Goal: Check status: Check status

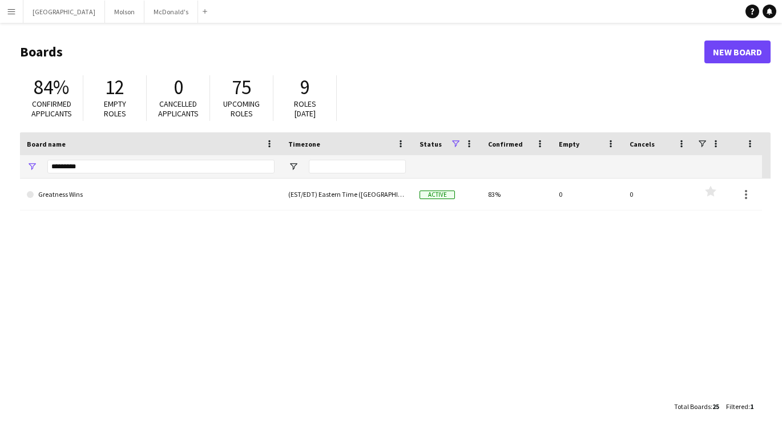
click at [13, 11] on app-icon "Menu" at bounding box center [11, 11] width 9 height 9
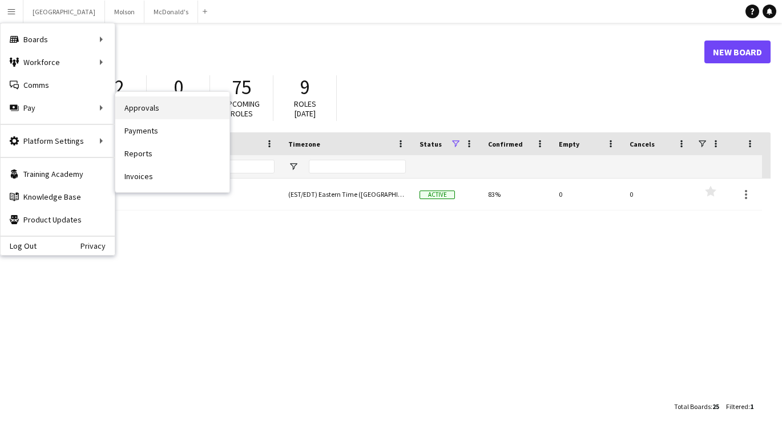
click at [158, 106] on link "Approvals" at bounding box center [172, 107] width 114 height 23
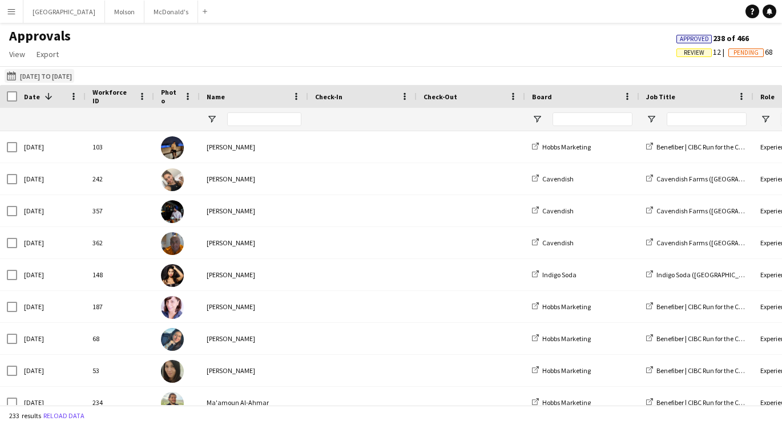
click at [54, 78] on button "[DATE] to [DATE] [DATE] to [DATE]" at bounding box center [40, 76] width 70 height 14
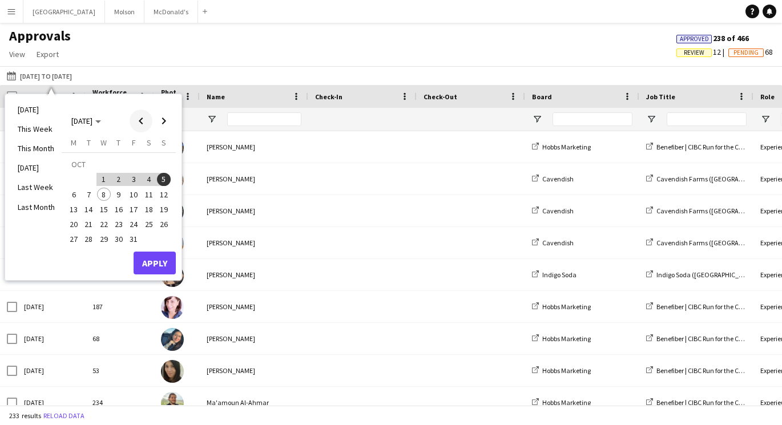
click at [141, 124] on span "Previous month" at bounding box center [141, 121] width 23 height 23
click at [72, 227] on span "22" at bounding box center [74, 224] width 14 height 14
click at [168, 122] on span "Next month" at bounding box center [163, 121] width 23 height 23
click at [165, 180] on span "5" at bounding box center [164, 180] width 14 height 14
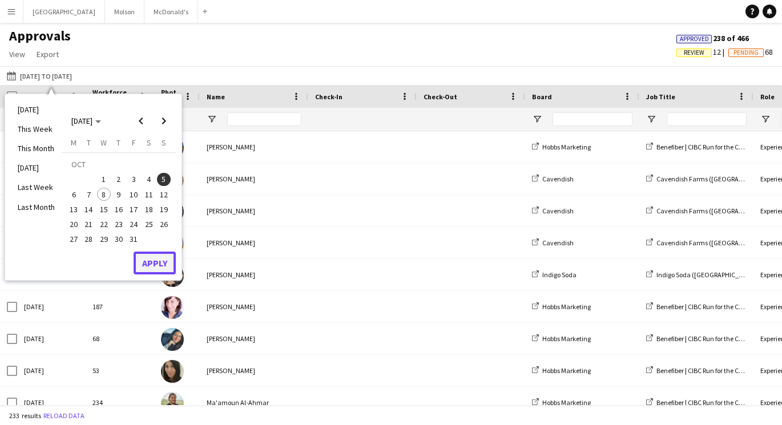
click at [159, 270] on button "Apply" at bounding box center [155, 263] width 42 height 23
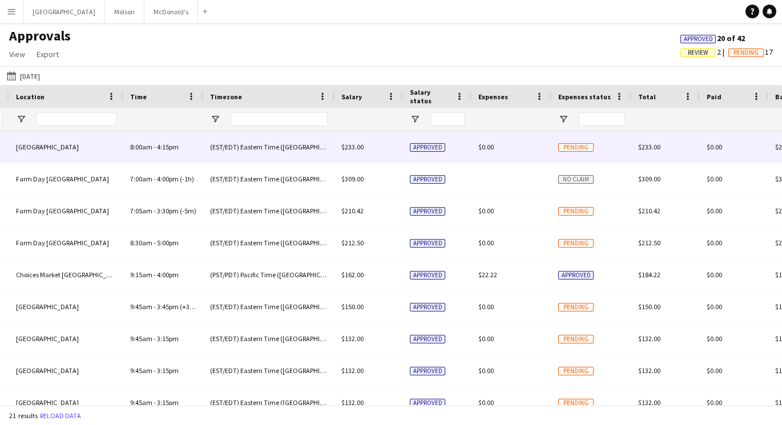
click at [575, 152] on div "Pending" at bounding box center [591, 146] width 80 height 31
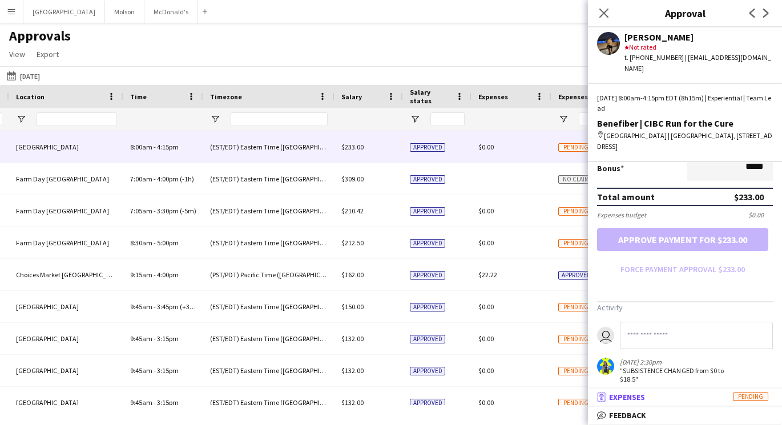
click at [669, 400] on mat-panel-title "receipt Expenses Pending" at bounding box center [683, 397] width 190 height 10
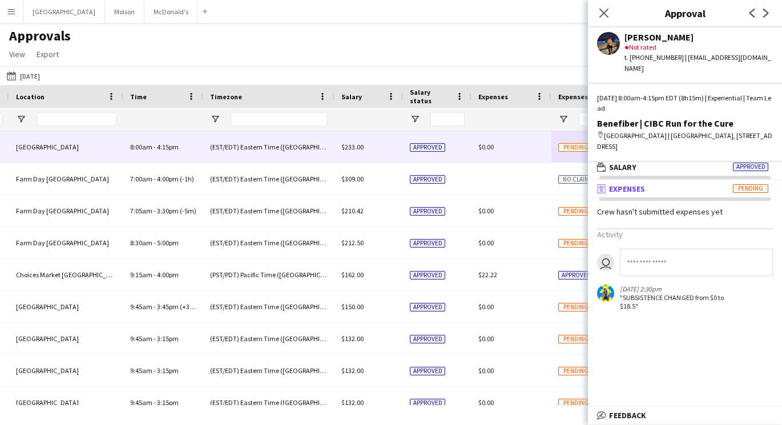
click at [739, 184] on mat-panel-title "receipt Expenses Pending" at bounding box center [683, 189] width 190 height 10
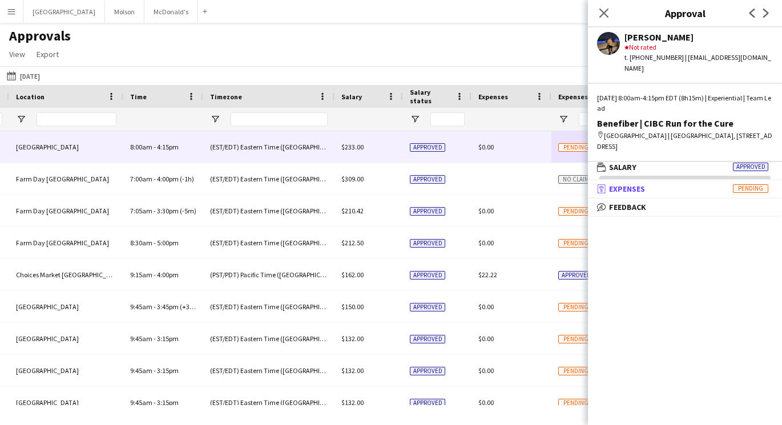
click at [686, 184] on mat-panel-title "receipt Expenses Pending" at bounding box center [683, 189] width 190 height 10
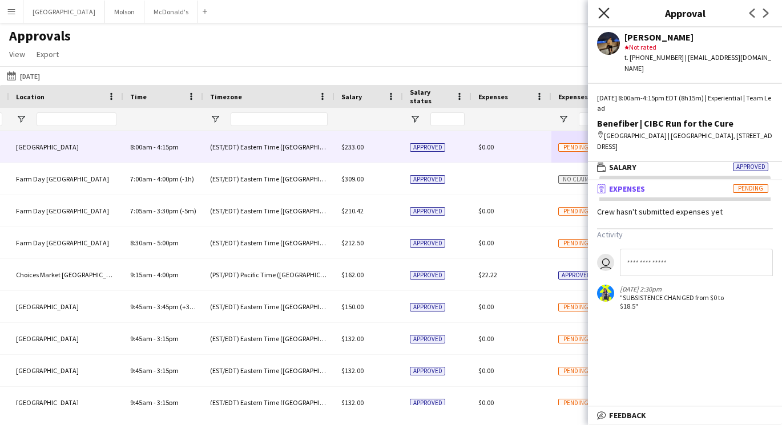
click at [604, 13] on icon at bounding box center [603, 12] width 11 height 11
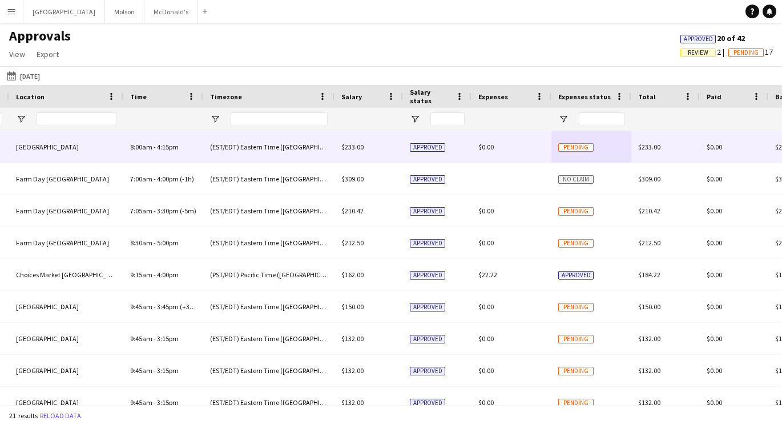
click at [577, 146] on span "Pending" at bounding box center [575, 147] width 35 height 9
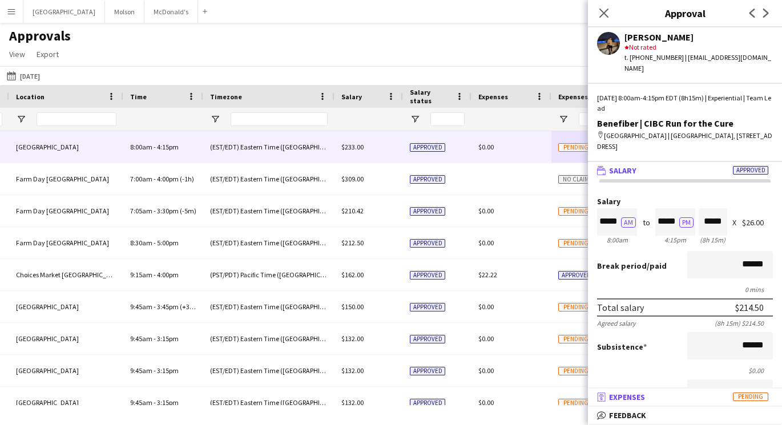
click at [728, 398] on mat-panel-title "receipt Expenses Pending" at bounding box center [683, 397] width 190 height 10
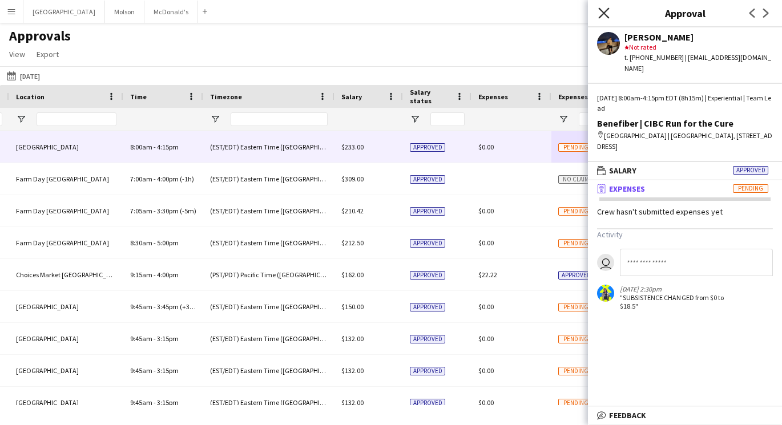
click at [607, 13] on icon "Close pop-in" at bounding box center [603, 12] width 11 height 11
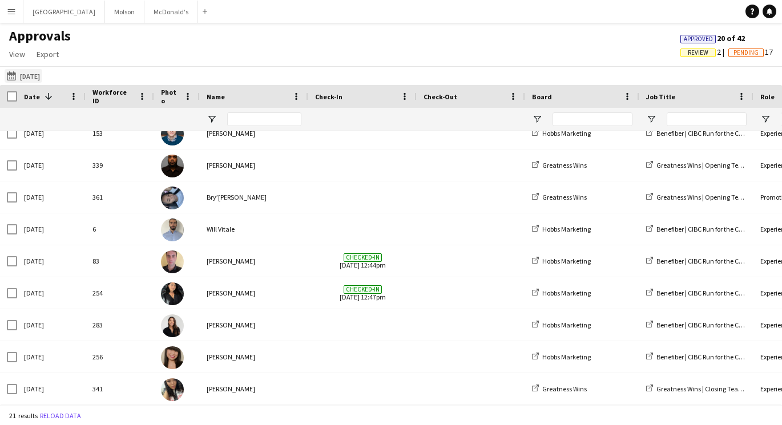
click at [33, 78] on button "[DATE] to [DATE] [DATE]" at bounding box center [24, 76] width 38 height 14
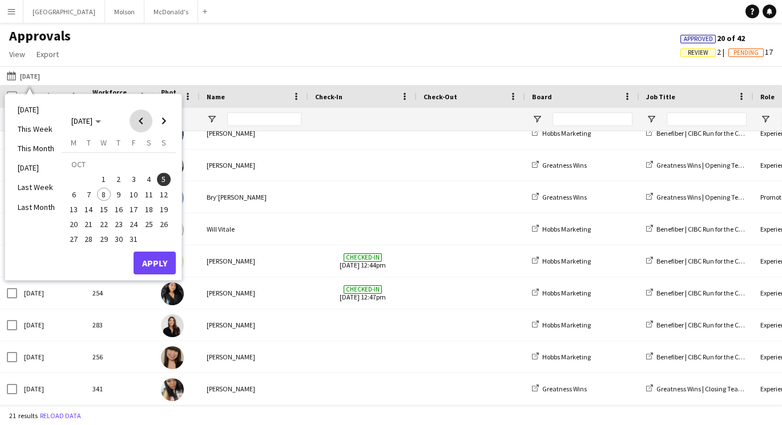
click at [131, 123] on span "Previous month" at bounding box center [141, 121] width 23 height 23
click at [76, 227] on span "22" at bounding box center [74, 224] width 14 height 14
click at [166, 121] on span "Next month" at bounding box center [163, 121] width 23 height 23
click at [167, 180] on span "5" at bounding box center [164, 180] width 14 height 14
click at [164, 262] on button "Apply" at bounding box center [155, 263] width 42 height 23
